Goal: Task Accomplishment & Management: Use online tool/utility

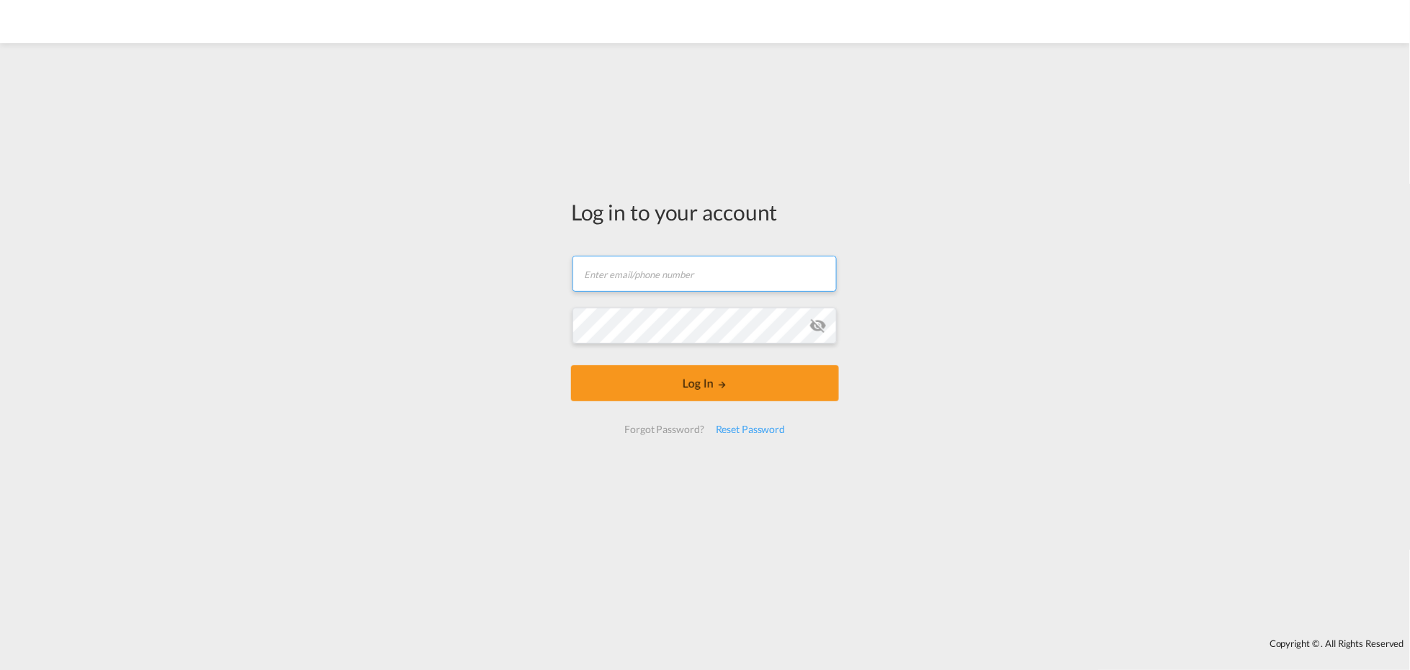
drag, startPoint x: 664, startPoint y: 277, endPoint x: 642, endPoint y: 277, distance: 22.3
click at [664, 277] on input "text" at bounding box center [704, 274] width 264 height 36
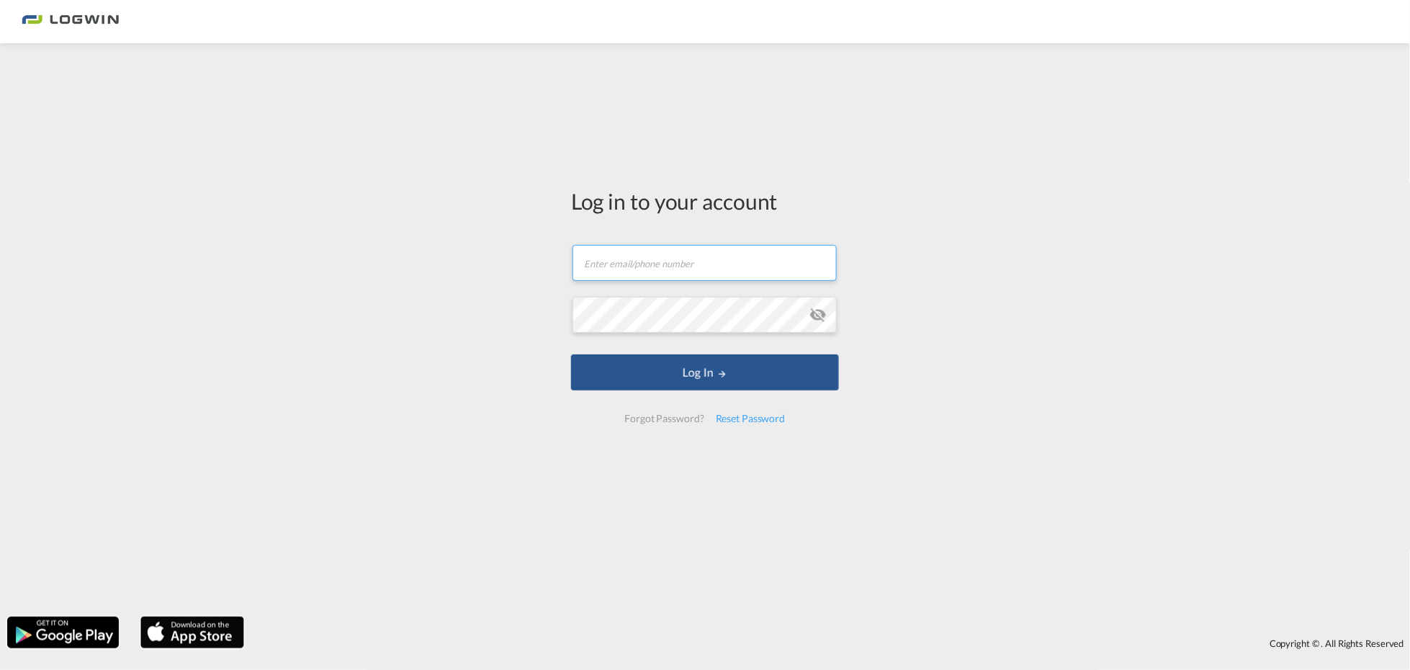
type input "[EMAIL_ADDRESS][PERSON_NAME][DOMAIN_NAME]"
click at [470, 312] on div "Log in to your account [EMAIL_ADDRESS][PERSON_NAME][DOMAIN_NAME] Log In Forgot …" at bounding box center [705, 329] width 1410 height 559
click at [571, 354] on button "Log In" at bounding box center [705, 372] width 268 height 36
